Goal: Information Seeking & Learning: Learn about a topic

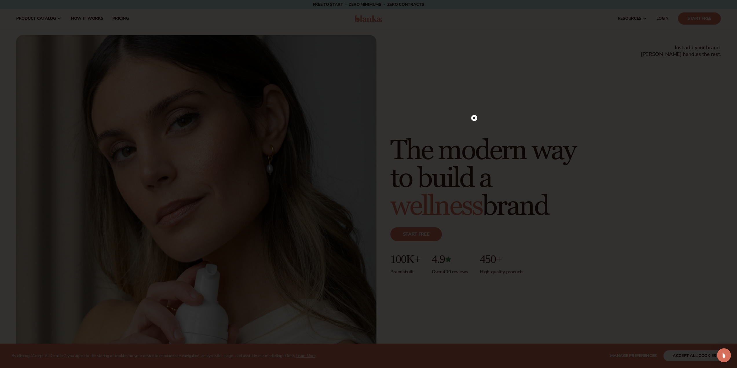
click at [475, 114] on div at bounding box center [474, 118] width 6 height 10
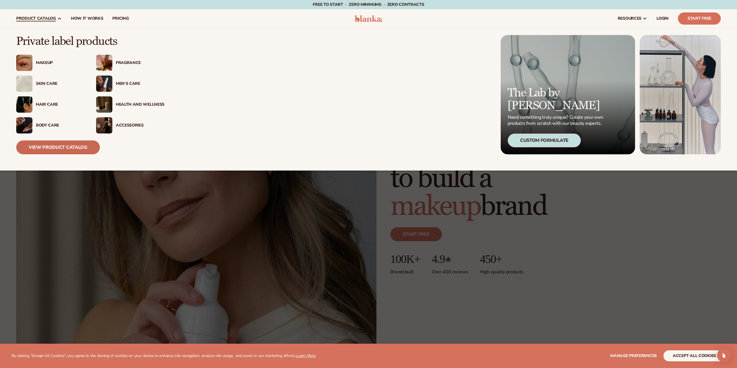
click at [84, 149] on link "View Product Catalog" at bounding box center [58, 147] width 84 height 14
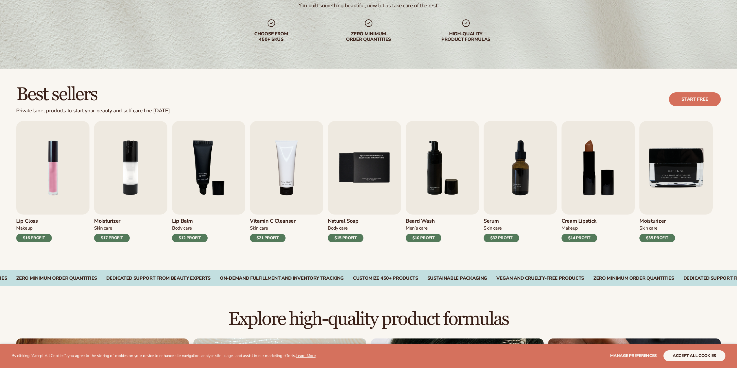
scroll to position [87, 0]
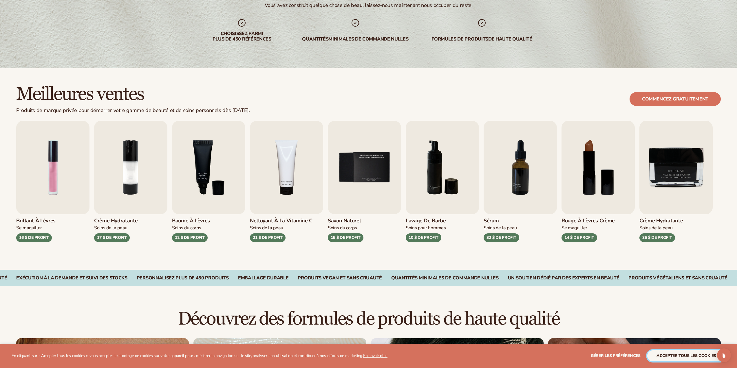
click at [699, 356] on font "accepter tous les cookies" at bounding box center [686, 356] width 60 height 6
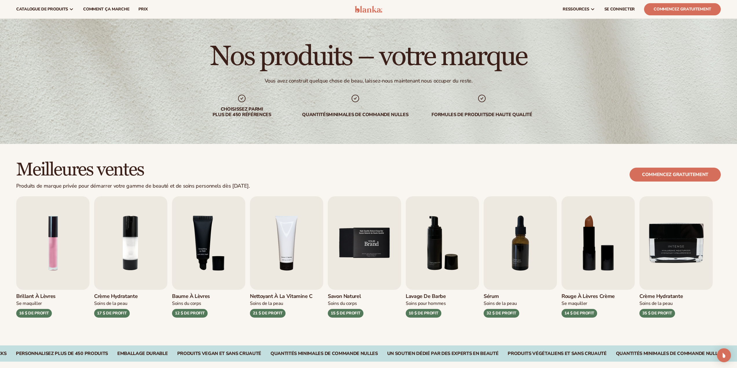
scroll to position [0, 0]
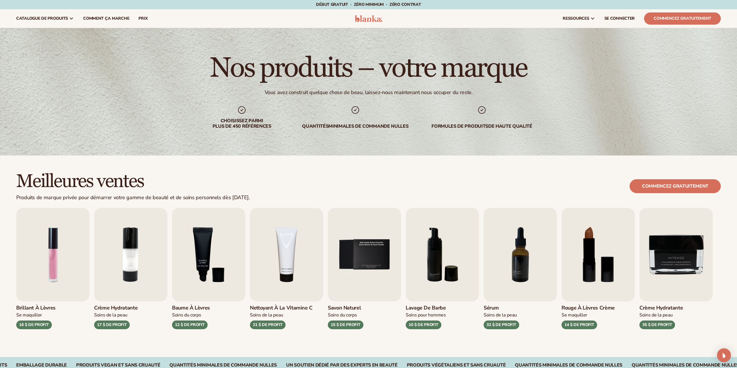
click at [436, 175] on div "Meilleures ventes Produits de marque privée pour démarrer votre gamme de beauté…" at bounding box center [368, 186] width 704 height 29
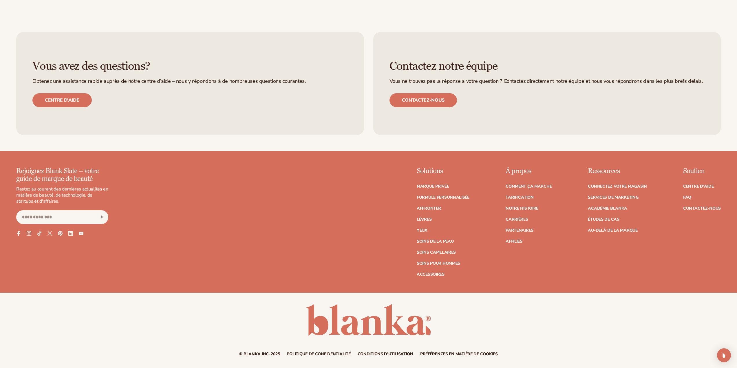
scroll to position [1201, 0]
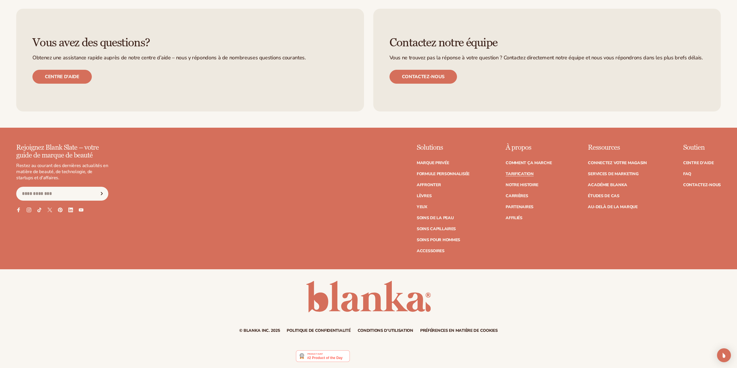
click at [514, 174] on font "Tarification" at bounding box center [520, 174] width 28 height 6
